Goal: Task Accomplishment & Management: Manage account settings

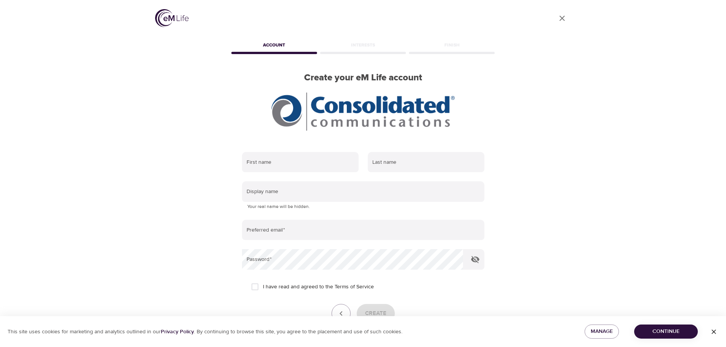
click at [675, 331] on span "Continue" at bounding box center [666, 332] width 51 height 10
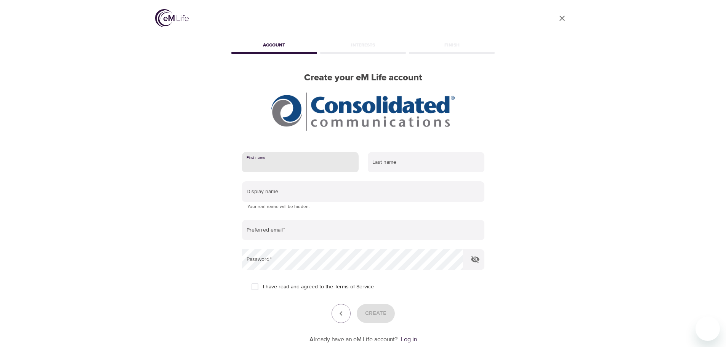
click at [294, 165] on input "text" at bounding box center [300, 162] width 117 height 21
click at [255, 288] on input "I have read and agreed to the Terms of Service" at bounding box center [255, 287] width 16 height 16
checkbox input "true"
click at [285, 161] on input "text" at bounding box center [300, 162] width 117 height 21
type input "Jason"
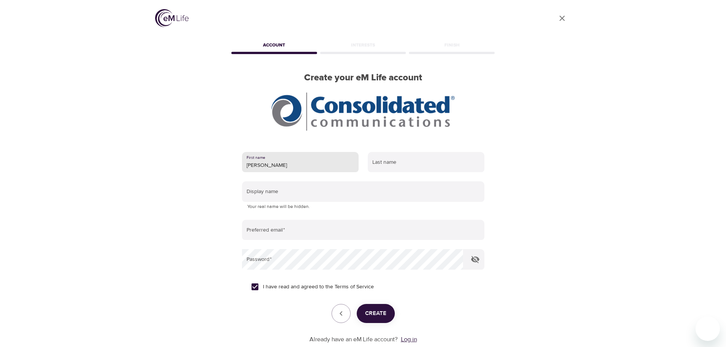
click at [409, 340] on link "Log in" at bounding box center [409, 340] width 16 height 8
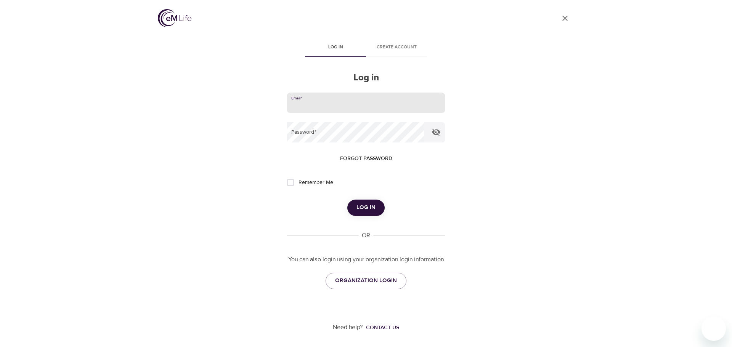
click at [349, 99] on input "email" at bounding box center [366, 103] width 159 height 21
type input "[PERSON_NAME][EMAIL_ADDRESS][PERSON_NAME][DOMAIN_NAME]"
click at [288, 180] on input "Remember Me" at bounding box center [291, 183] width 16 height 16
checkbox input "true"
click at [365, 207] on span "Log in" at bounding box center [366, 208] width 19 height 10
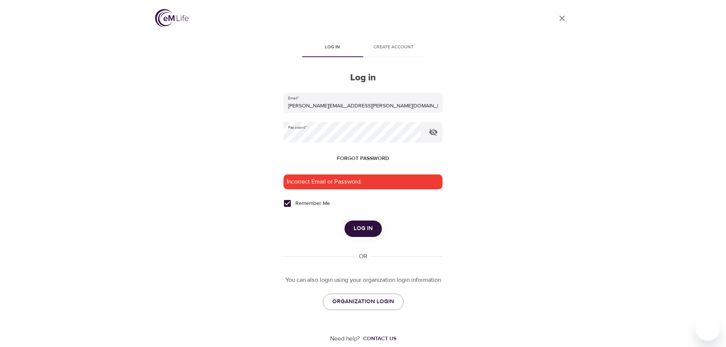
click at [352, 156] on span "Forgot password" at bounding box center [363, 159] width 52 height 10
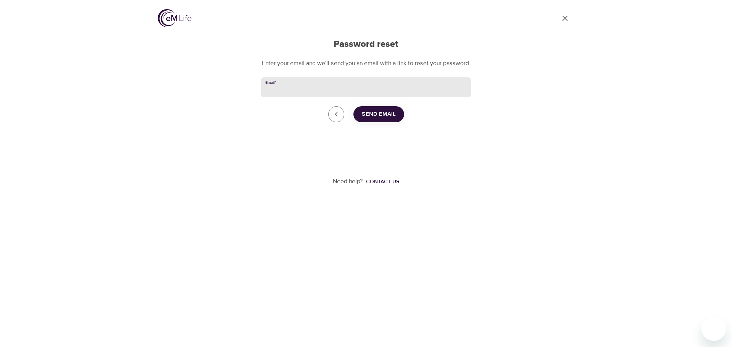
click at [318, 95] on input "Email   *" at bounding box center [366, 87] width 211 height 21
type input "p"
type input "[PERSON_NAME][EMAIL_ADDRESS][PERSON_NAME][DOMAIN_NAME]"
click at [389, 119] on span "Send Email" at bounding box center [379, 114] width 34 height 10
